Goal: Find specific page/section: Find specific page/section

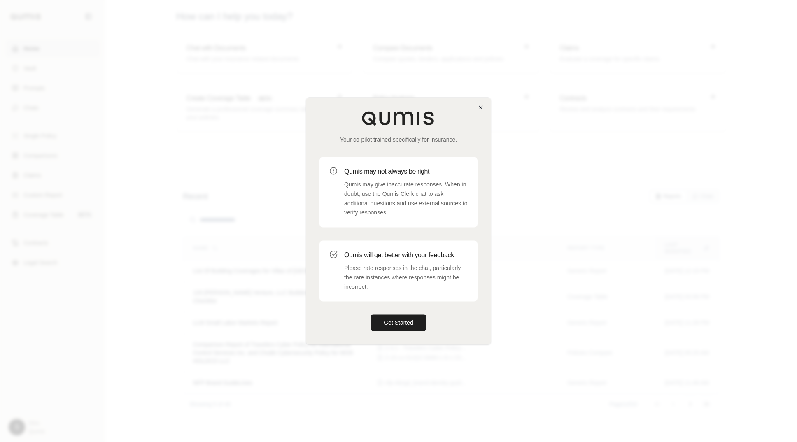
click at [484, 105] on div "Your co-pilot trained specifically for insurance. Qumis may not always be right…" at bounding box center [398, 221] width 184 height 246
click at [483, 105] on icon "button" at bounding box center [480, 107] width 7 height 7
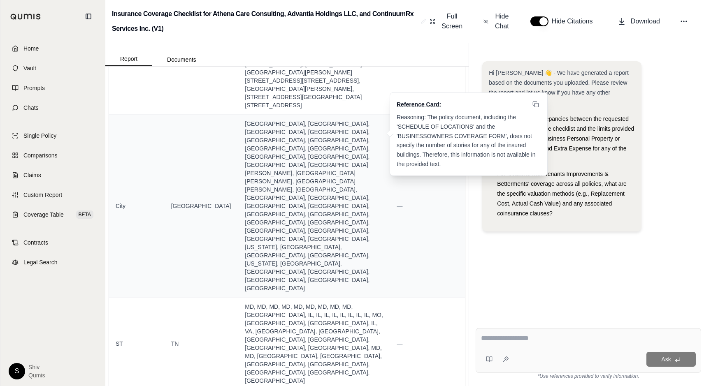
scroll to position [314, 0]
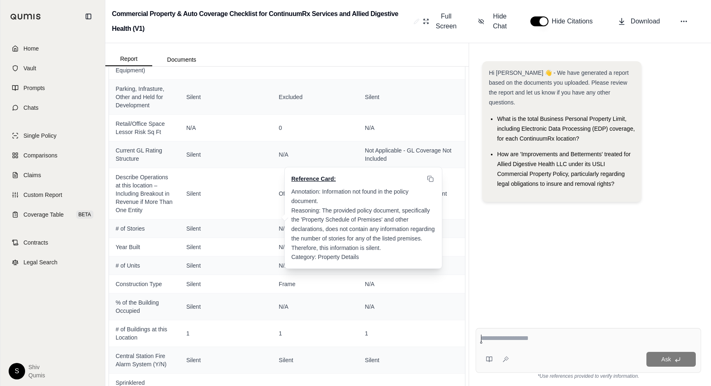
scroll to position [604, 0]
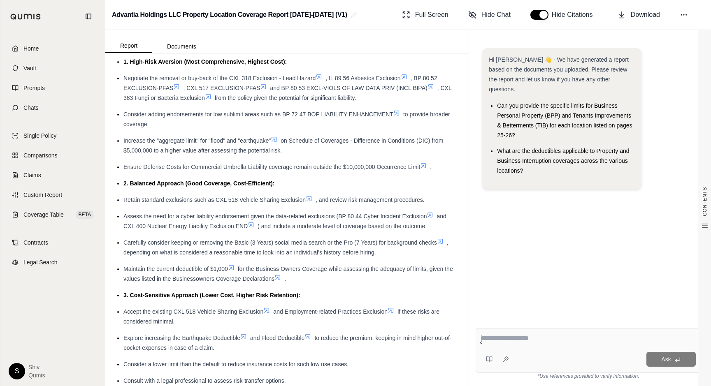
scroll to position [8220, 0]
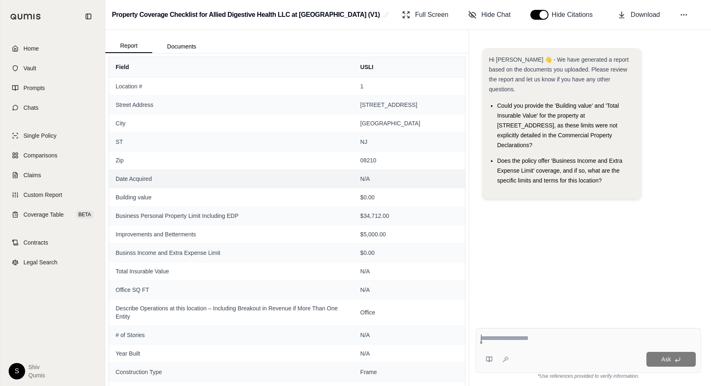
scroll to position [118, 0]
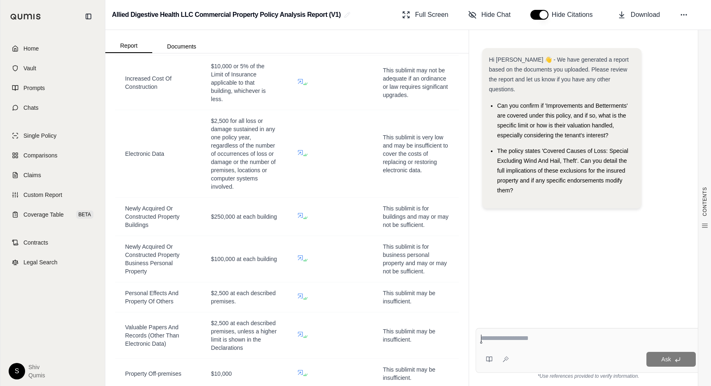
scroll to position [3112, 0]
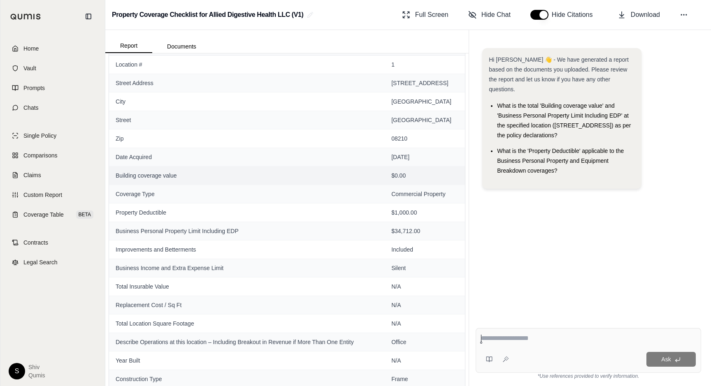
scroll to position [138, 0]
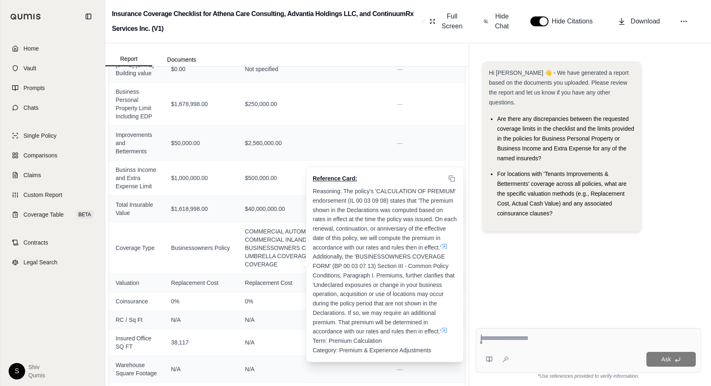
scroll to position [1089, 0]
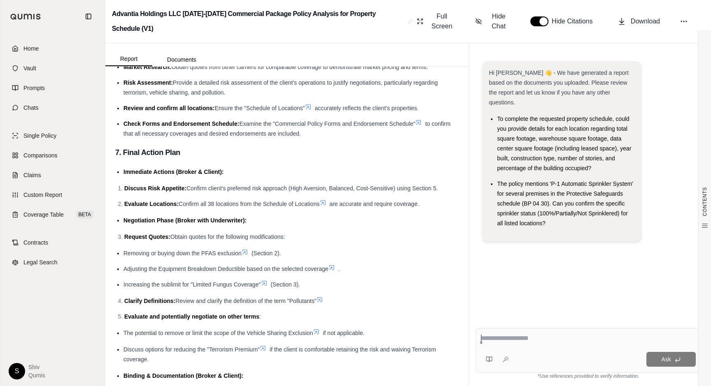
scroll to position [4206, 0]
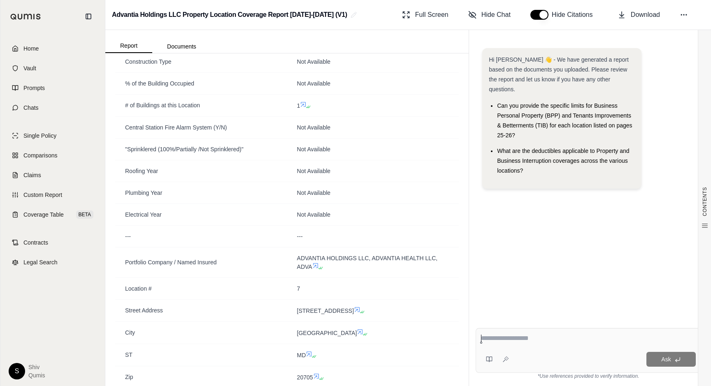
scroll to position [5679, 0]
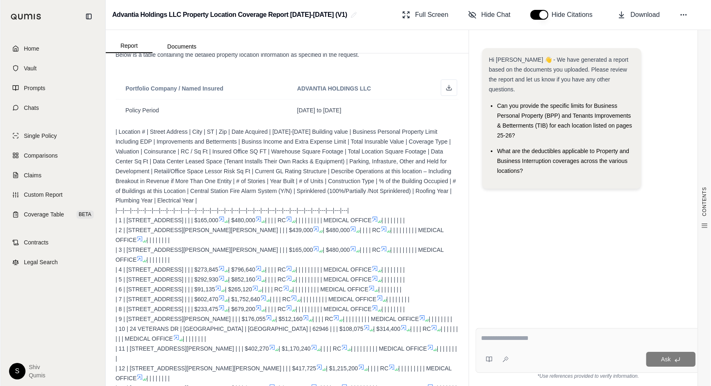
scroll to position [399, 0]
